Goal: Task Accomplishment & Management: Manage account settings

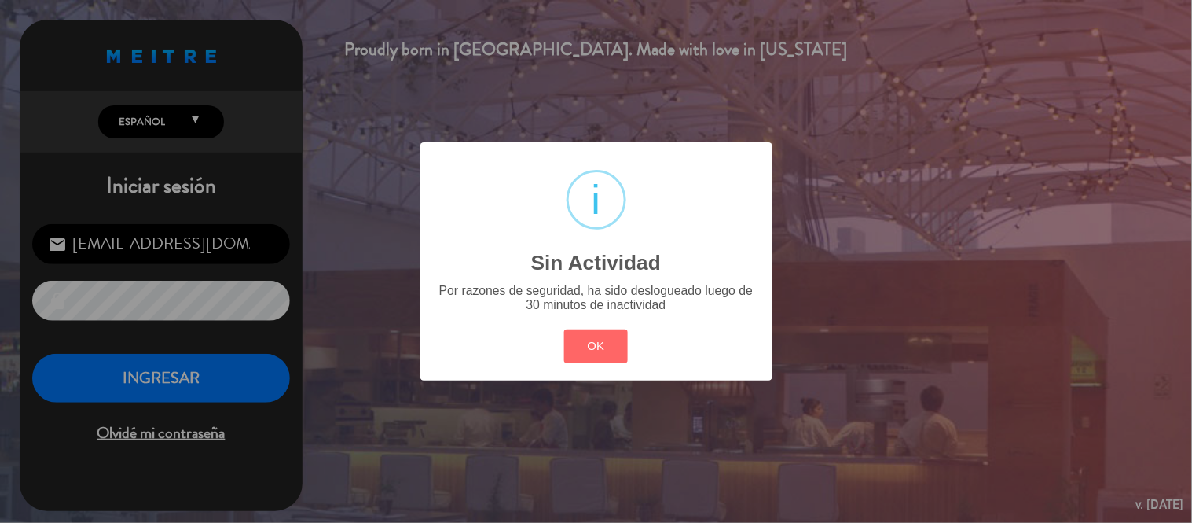
click at [618, 318] on div "? ! i Sin Actividad × Por razones de seguridad, ha sido deslogueado luego de 30…" at bounding box center [596, 260] width 352 height 237
click at [603, 343] on button "OK" at bounding box center [596, 346] width 64 height 34
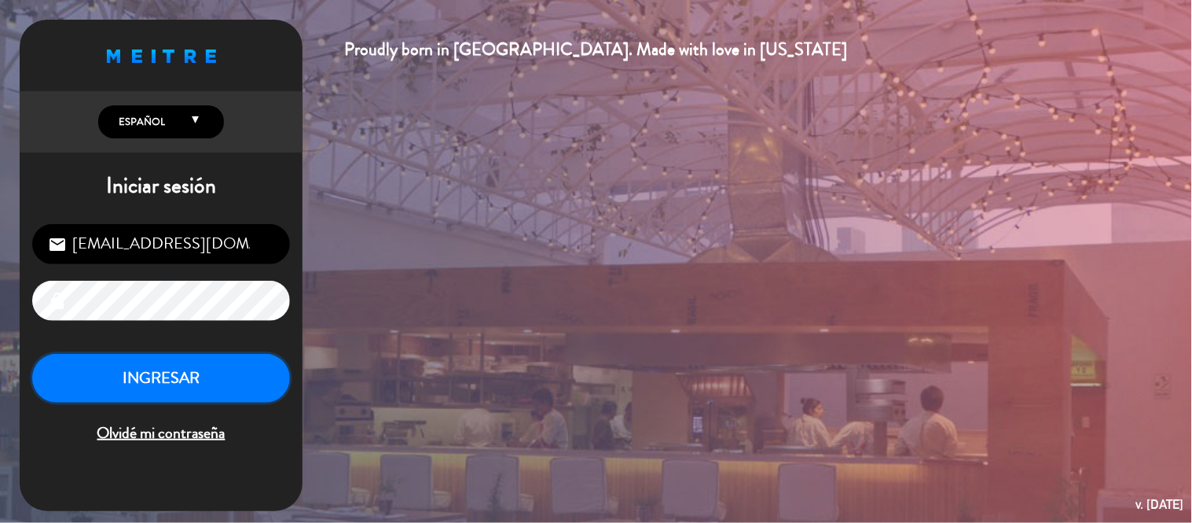
click at [215, 394] on button "INGRESAR" at bounding box center [161, 379] width 258 height 50
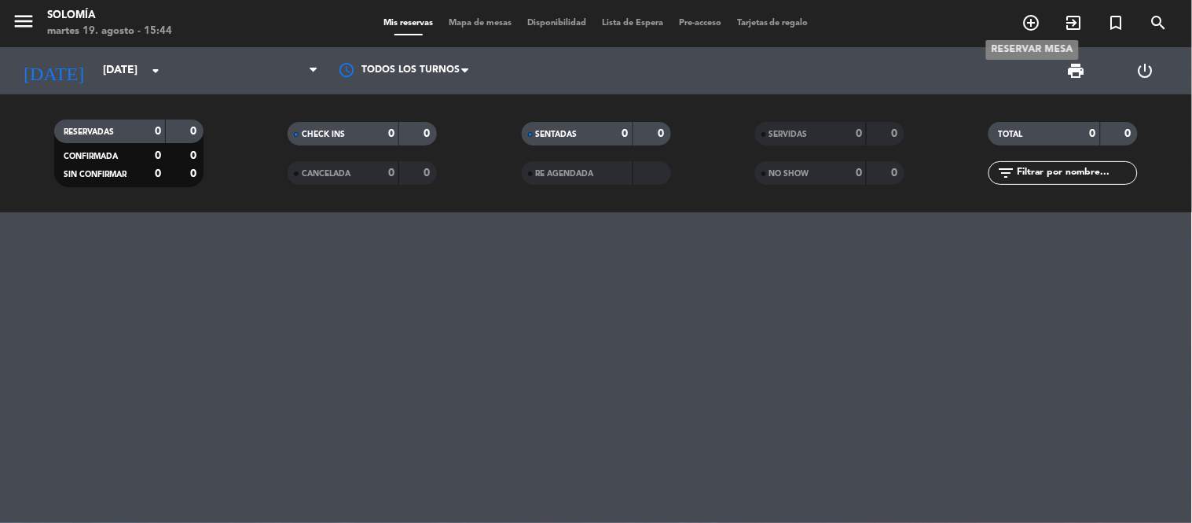
click at [1026, 25] on icon "add_circle_outline" at bounding box center [1031, 22] width 19 height 19
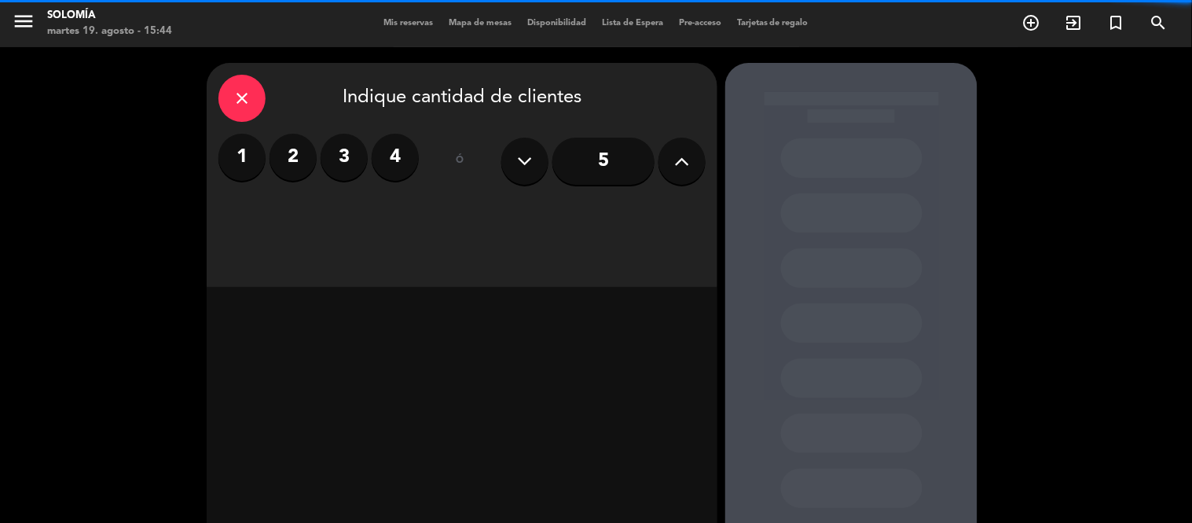
click at [293, 170] on label "2" at bounding box center [293, 157] width 47 height 47
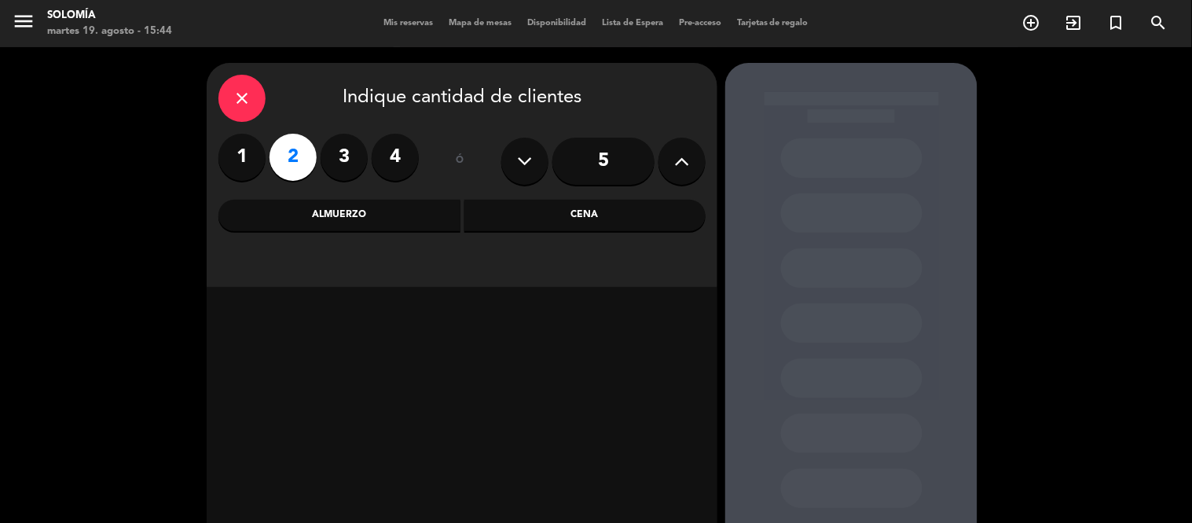
click at [564, 229] on div "Cena" at bounding box center [585, 215] width 242 height 31
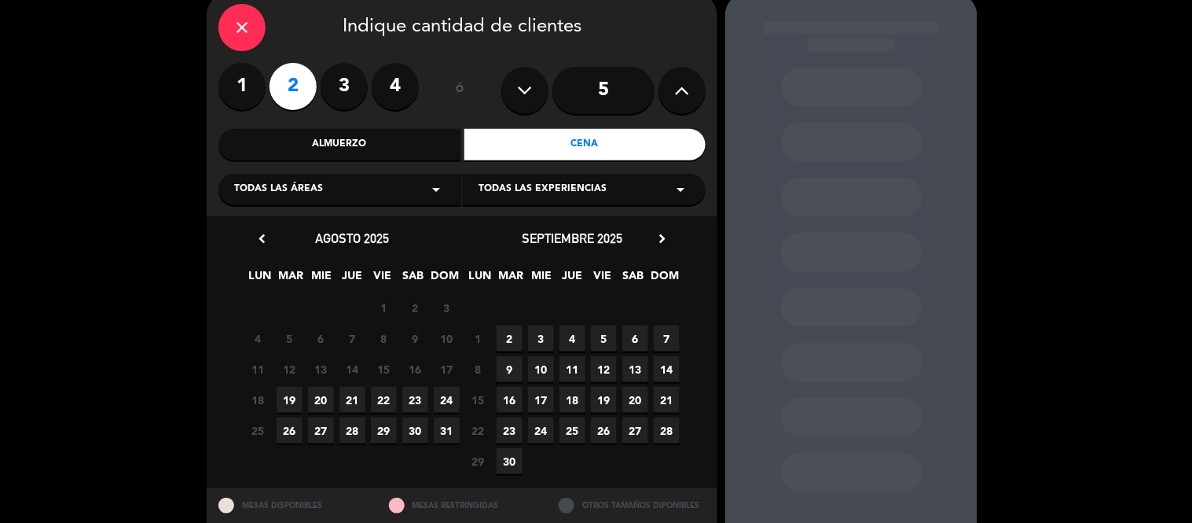
scroll to position [87, 0]
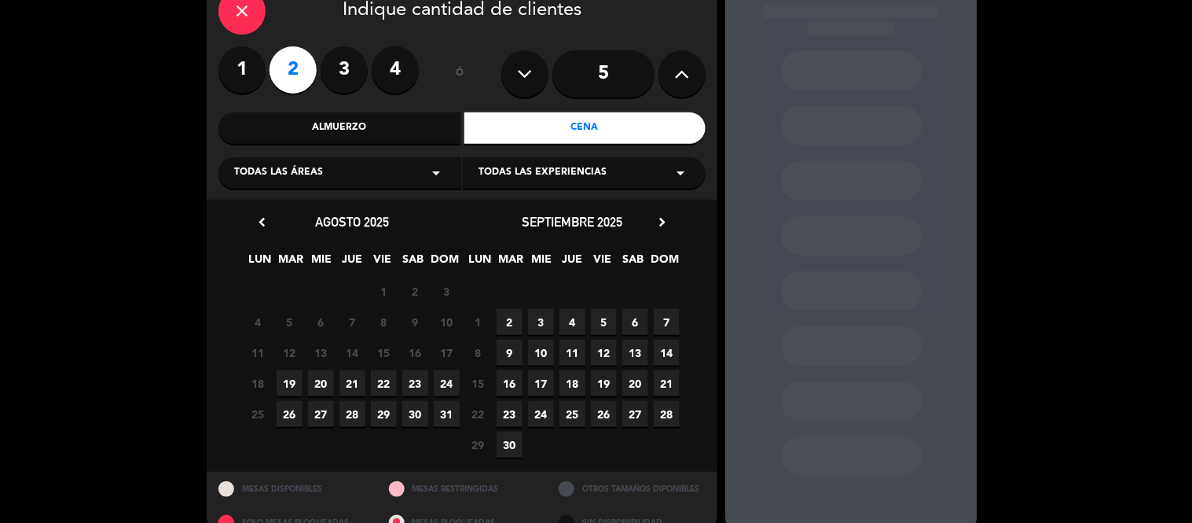
click at [247, 17] on icon "close" at bounding box center [242, 11] width 19 height 19
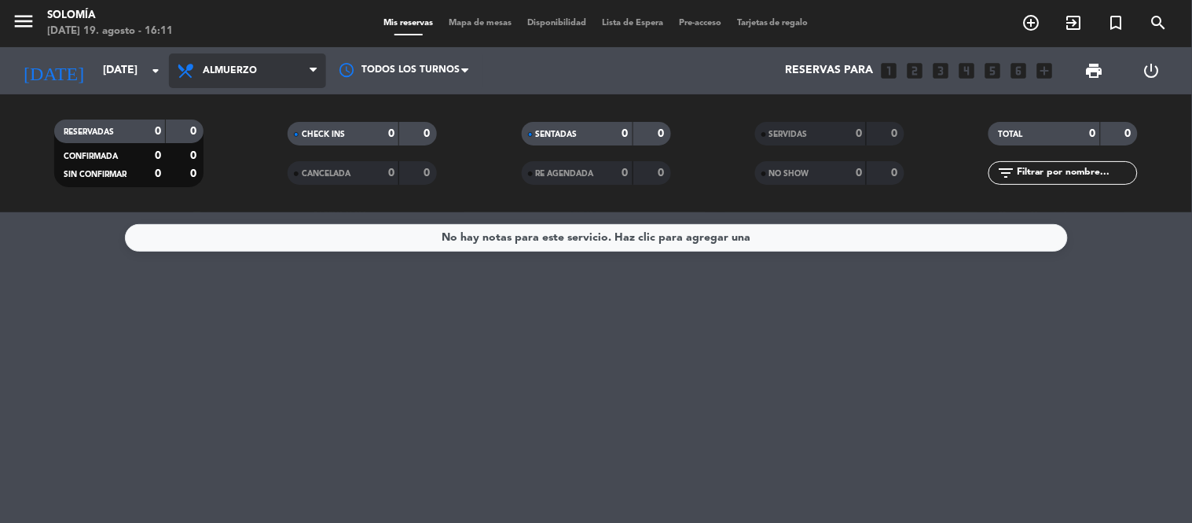
click at [206, 71] on span "Almuerzo" at bounding box center [230, 70] width 54 height 11
click at [244, 167] on div "menu [PERSON_NAME][DATE] 19. agosto - 16:11 Mis reservas Mapa de mesas Disponib…" at bounding box center [596, 106] width 1192 height 212
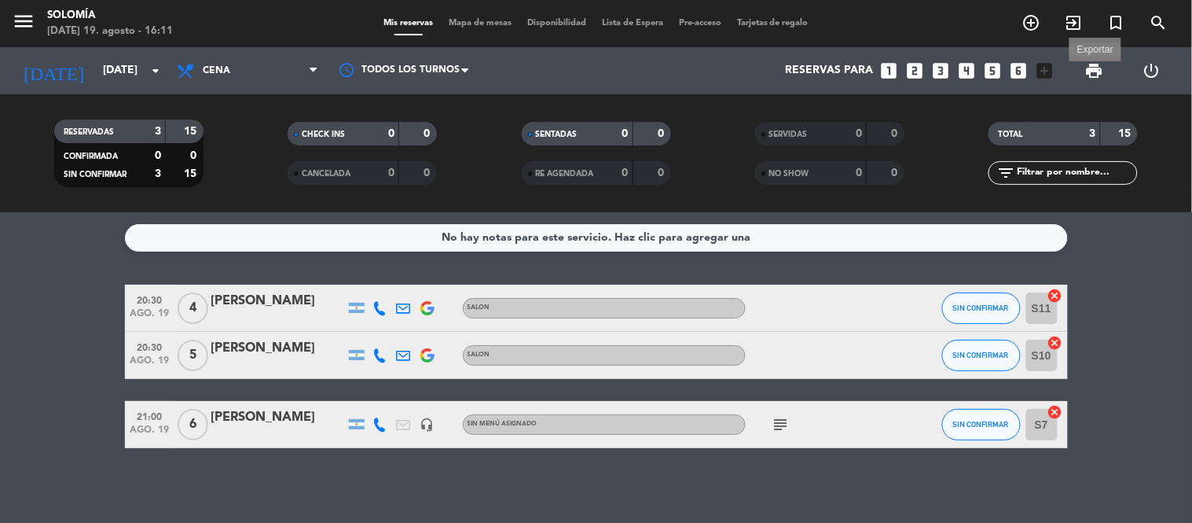
click at [1093, 69] on span "print" at bounding box center [1094, 70] width 19 height 19
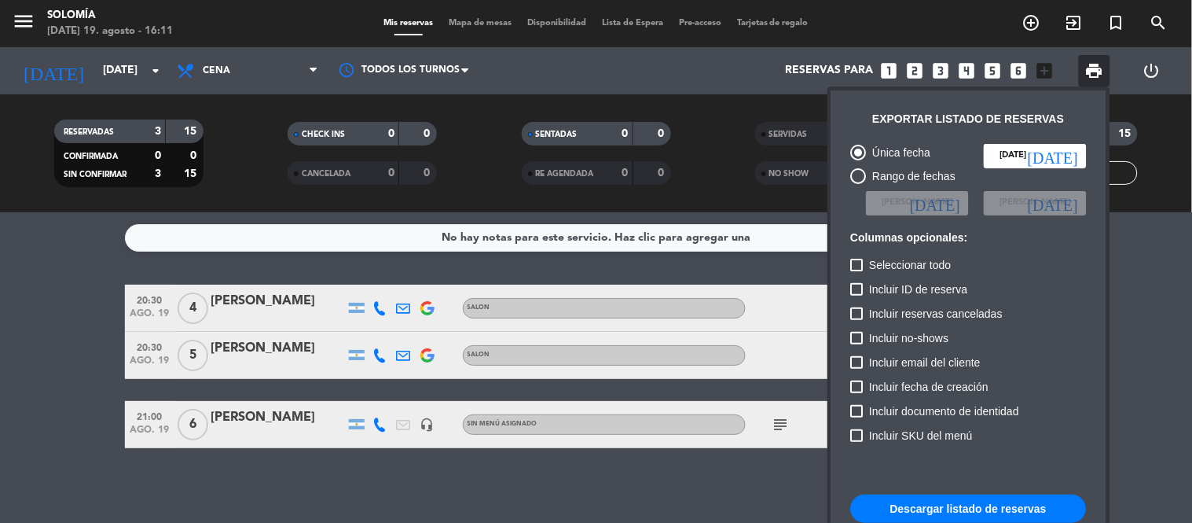
click at [990, 511] on button "Descargar listado de reservas" at bounding box center [969, 508] width 236 height 28
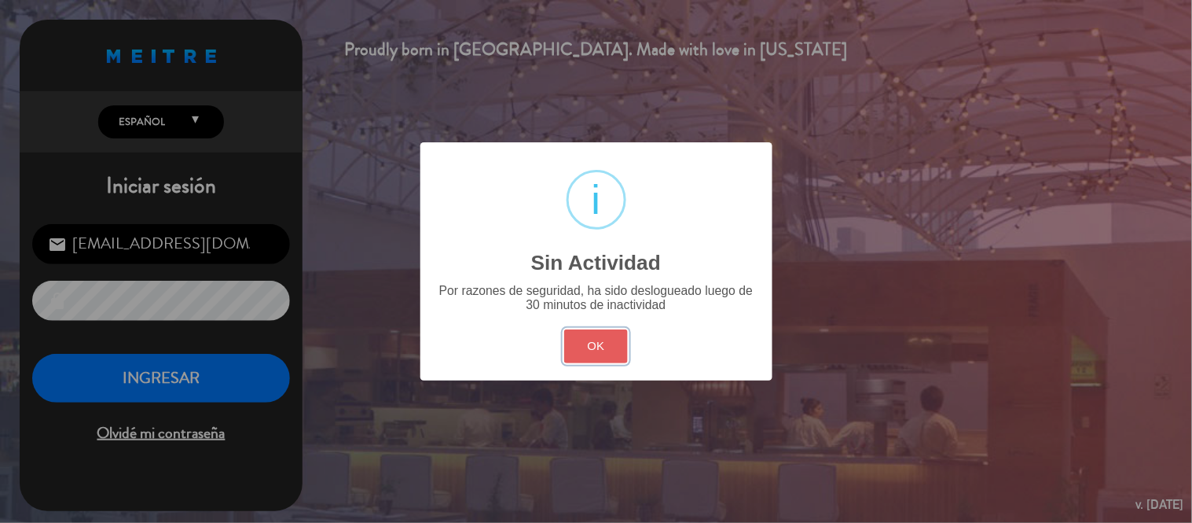
click at [616, 338] on button "OK" at bounding box center [596, 346] width 64 height 34
